Goal: Information Seeking & Learning: Learn about a topic

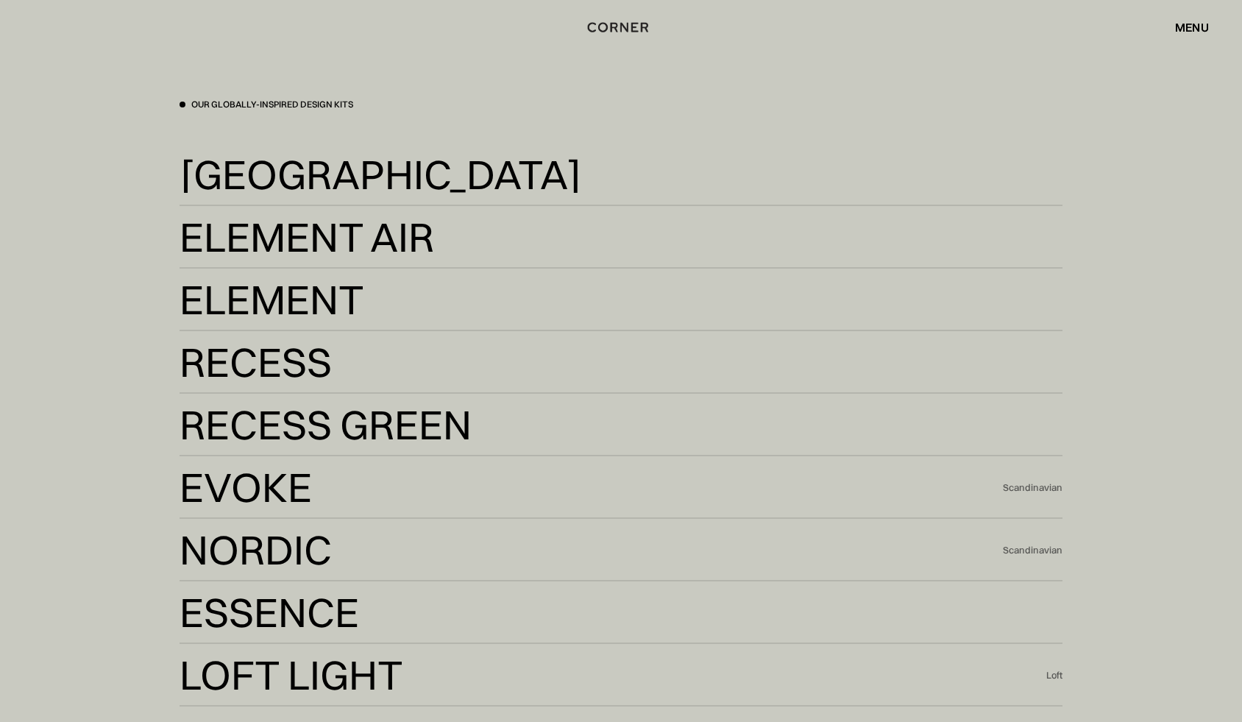
scroll to position [3404, 0]
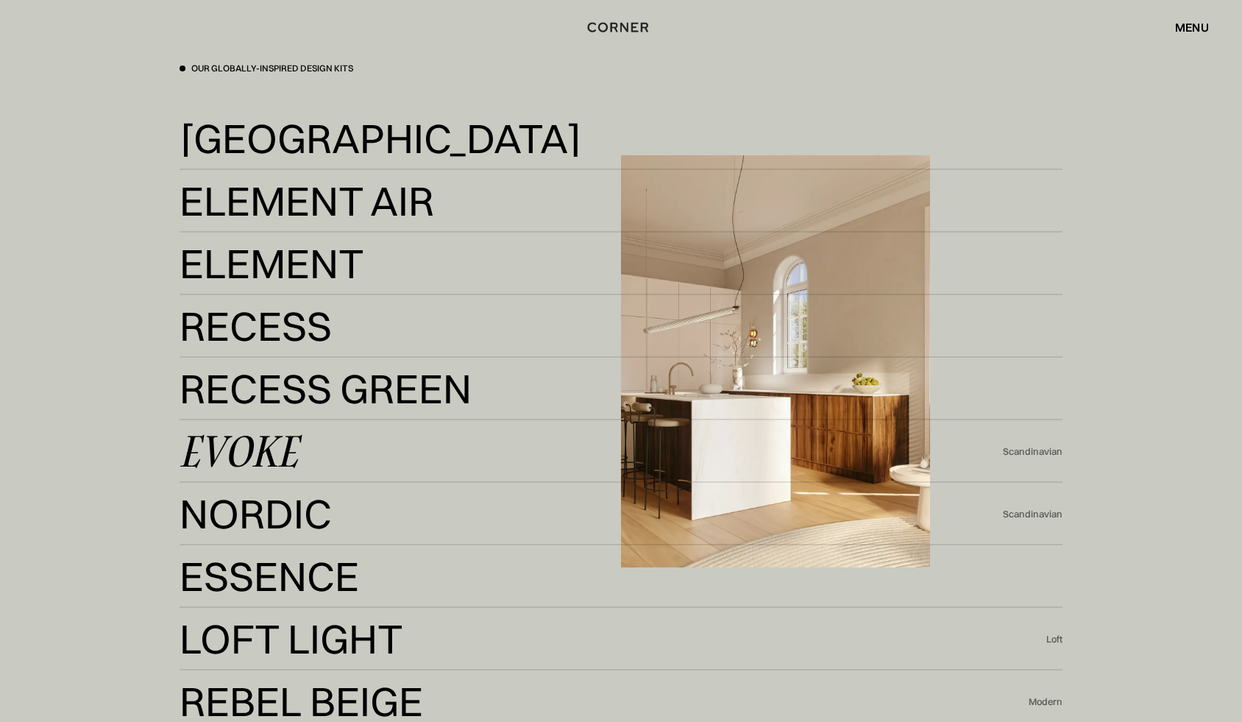
click at [214, 436] on div "Evoke" at bounding box center [239, 450] width 118 height 35
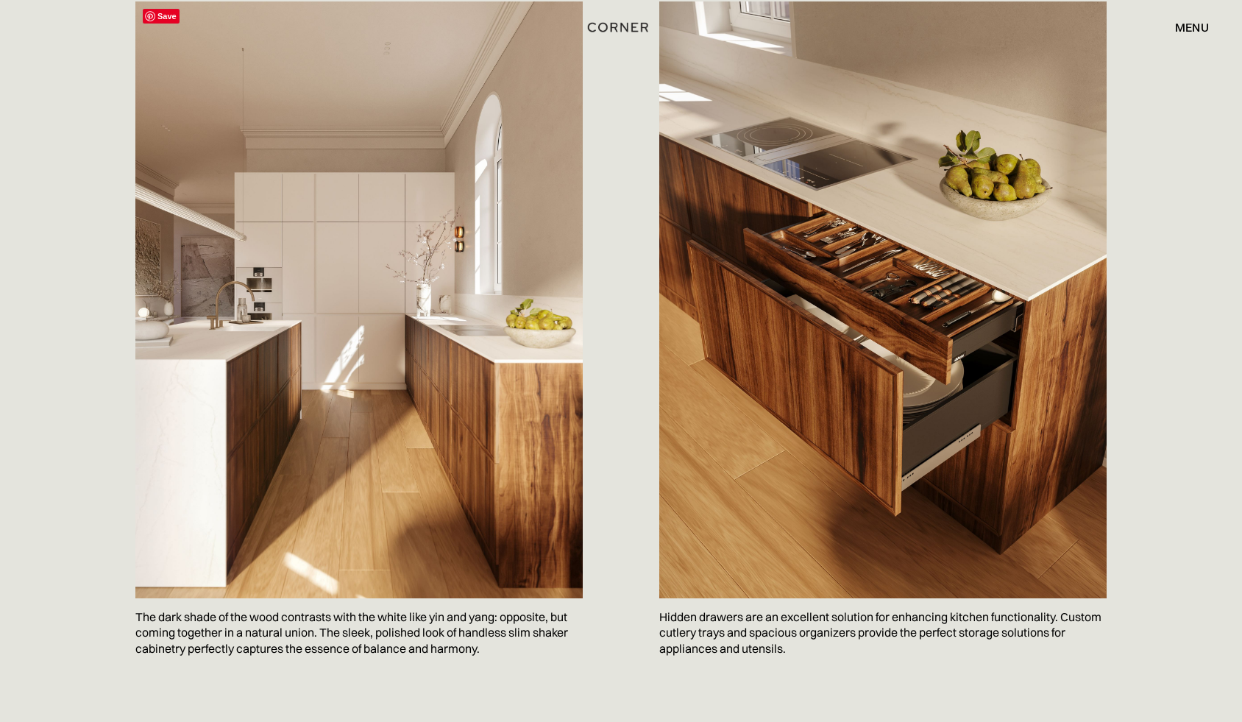
scroll to position [787, 0]
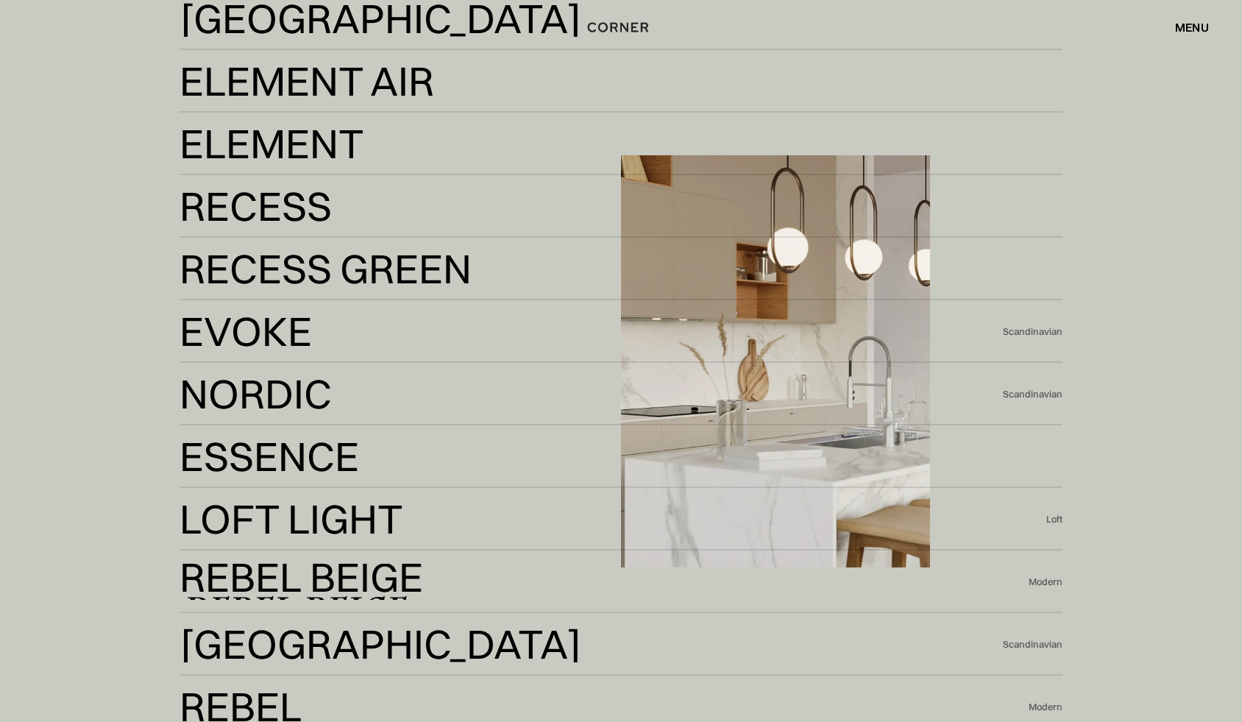
scroll to position [3426, 0]
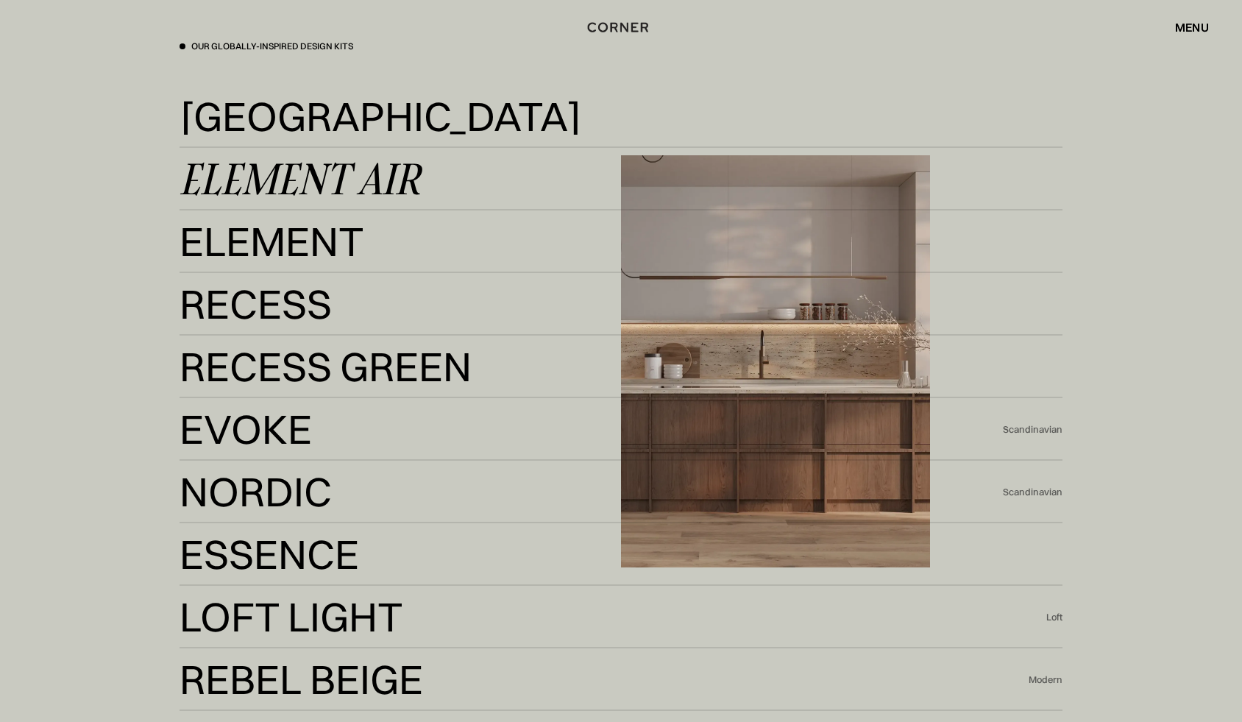
click at [243, 203] on div "Element Air Element Air" at bounding box center [621, 179] width 883 height 63
click at [263, 176] on div "Element Air" at bounding box center [300, 178] width 241 height 35
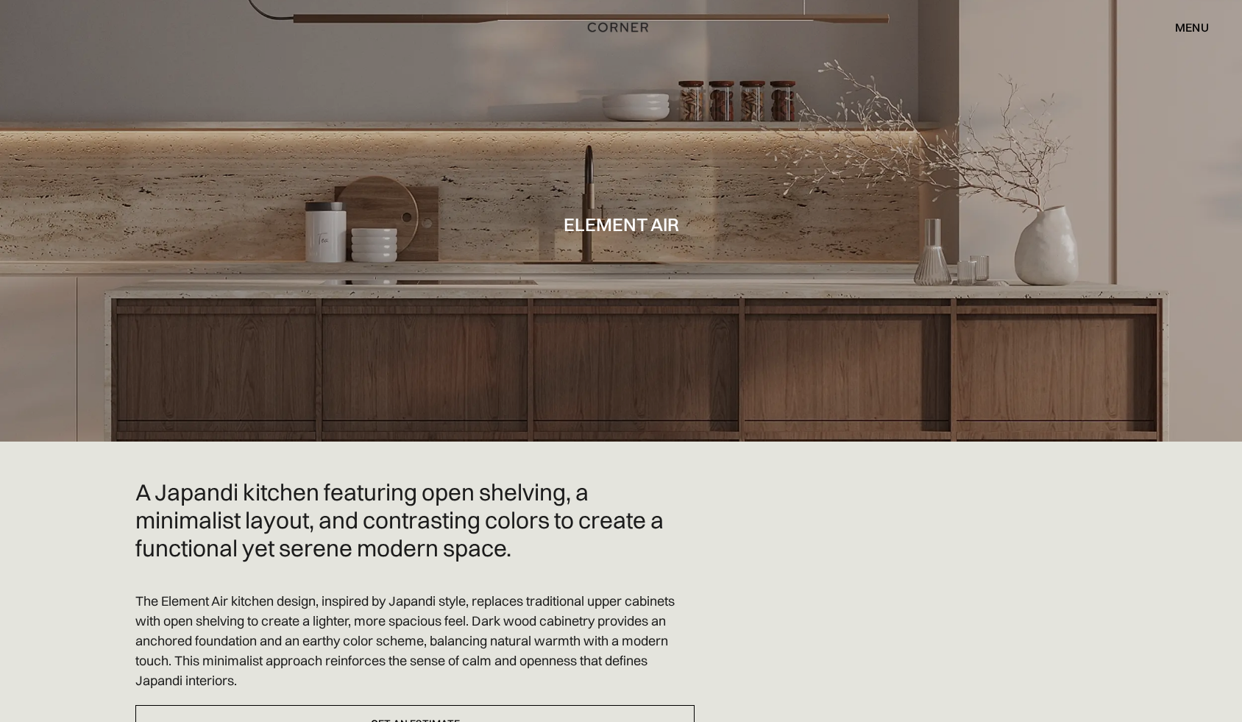
click at [1190, 22] on div "menu" at bounding box center [1192, 27] width 34 height 12
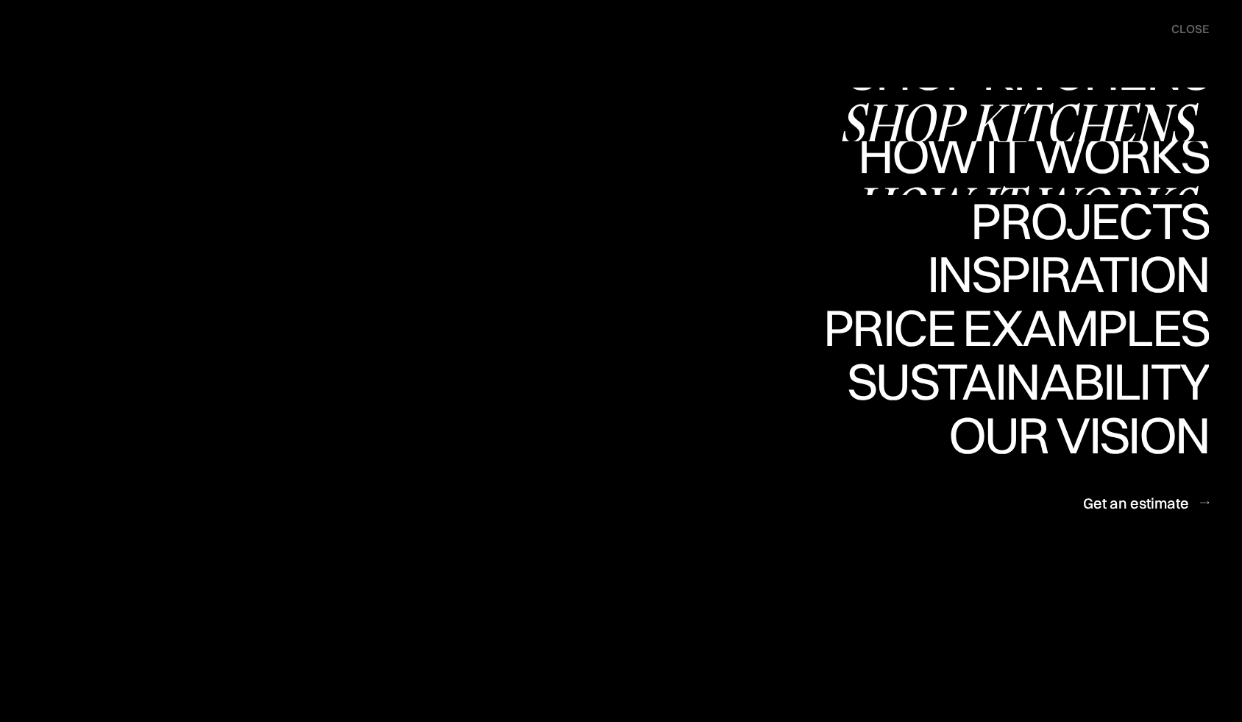
click at [1093, 155] on link "How it works How it works" at bounding box center [1031, 168] width 355 height 54
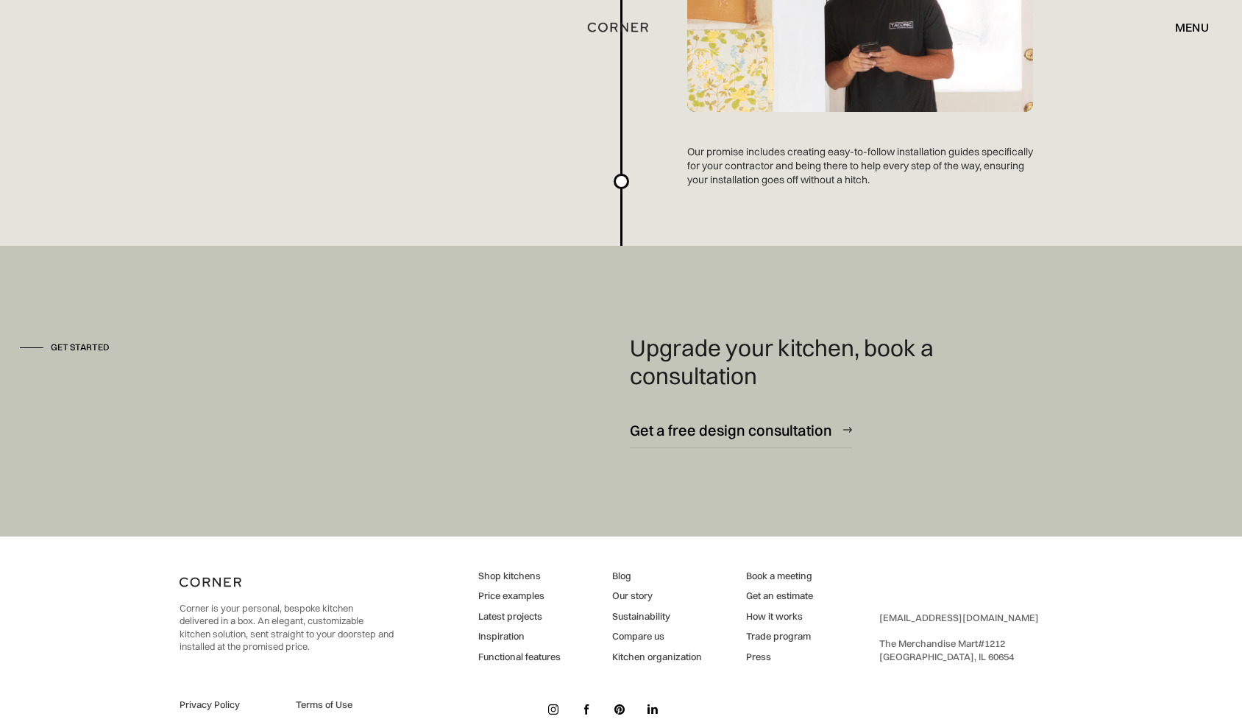
scroll to position [3962, 0]
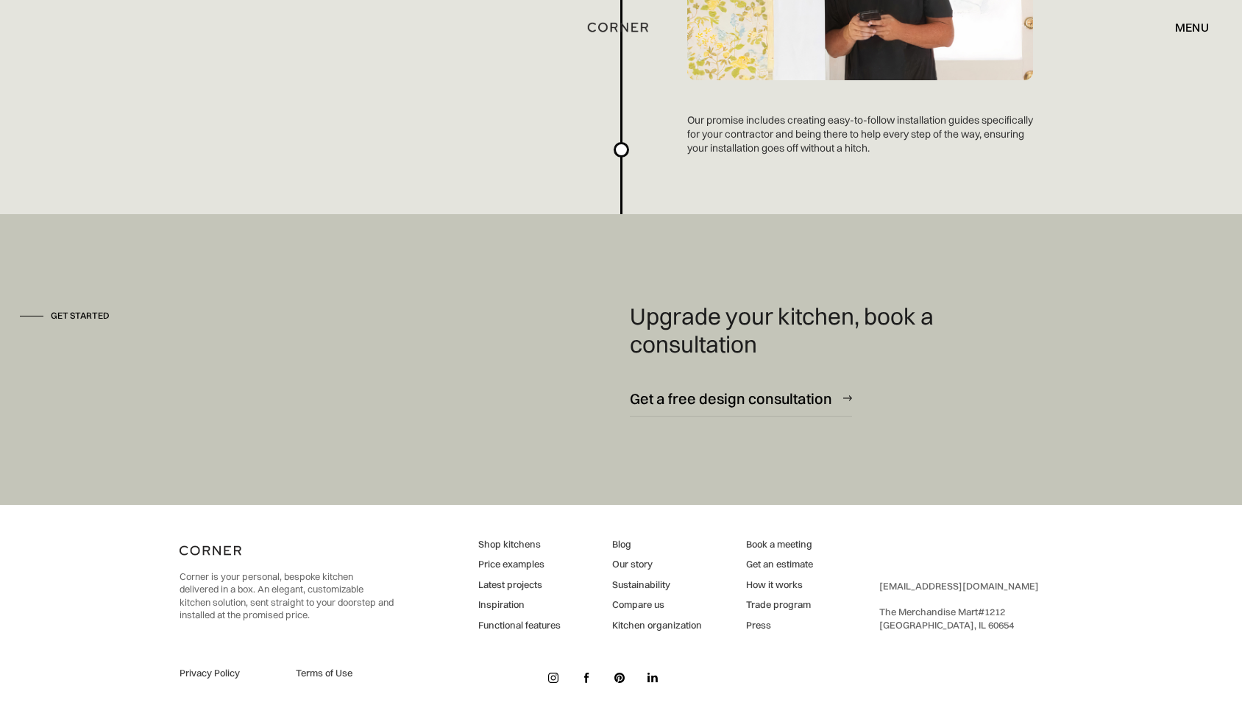
click at [503, 606] on link "Inspiration" at bounding box center [519, 604] width 82 height 13
